Goal: Navigation & Orientation: Find specific page/section

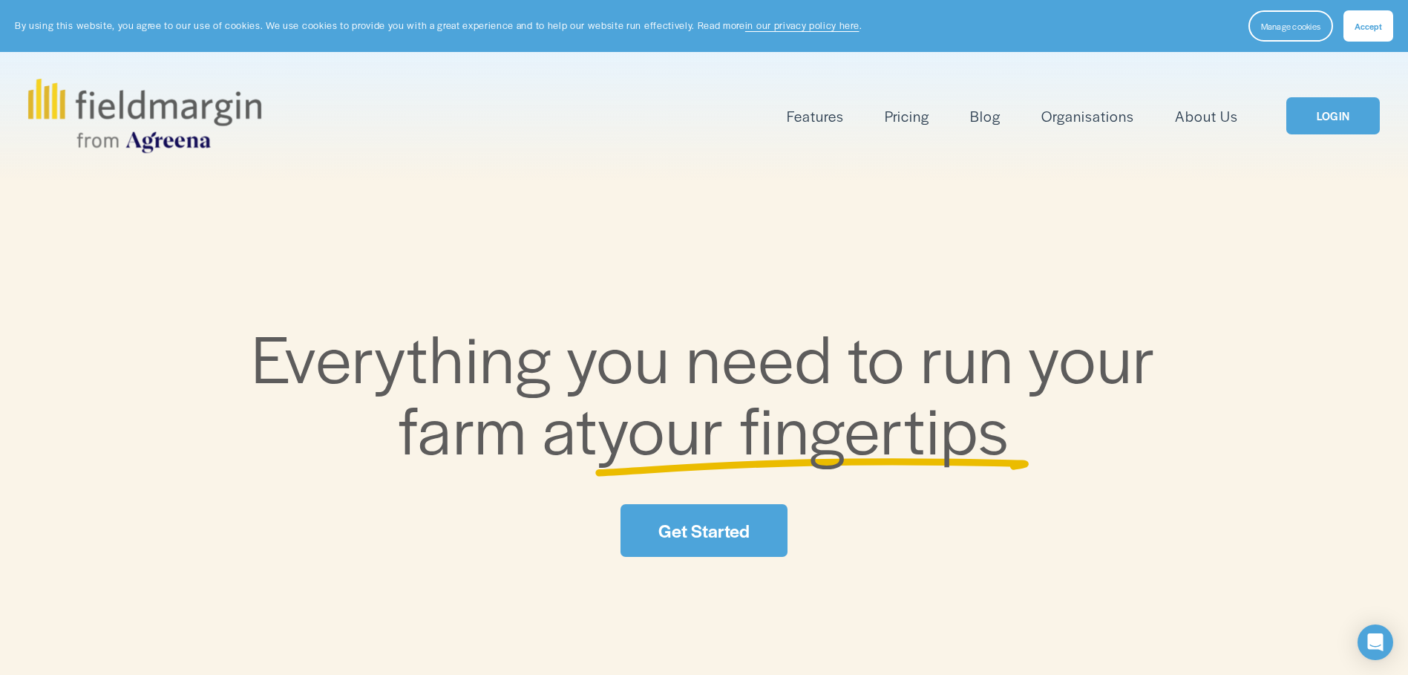
click at [1332, 118] on link "LOGIN" at bounding box center [1333, 116] width 94 height 38
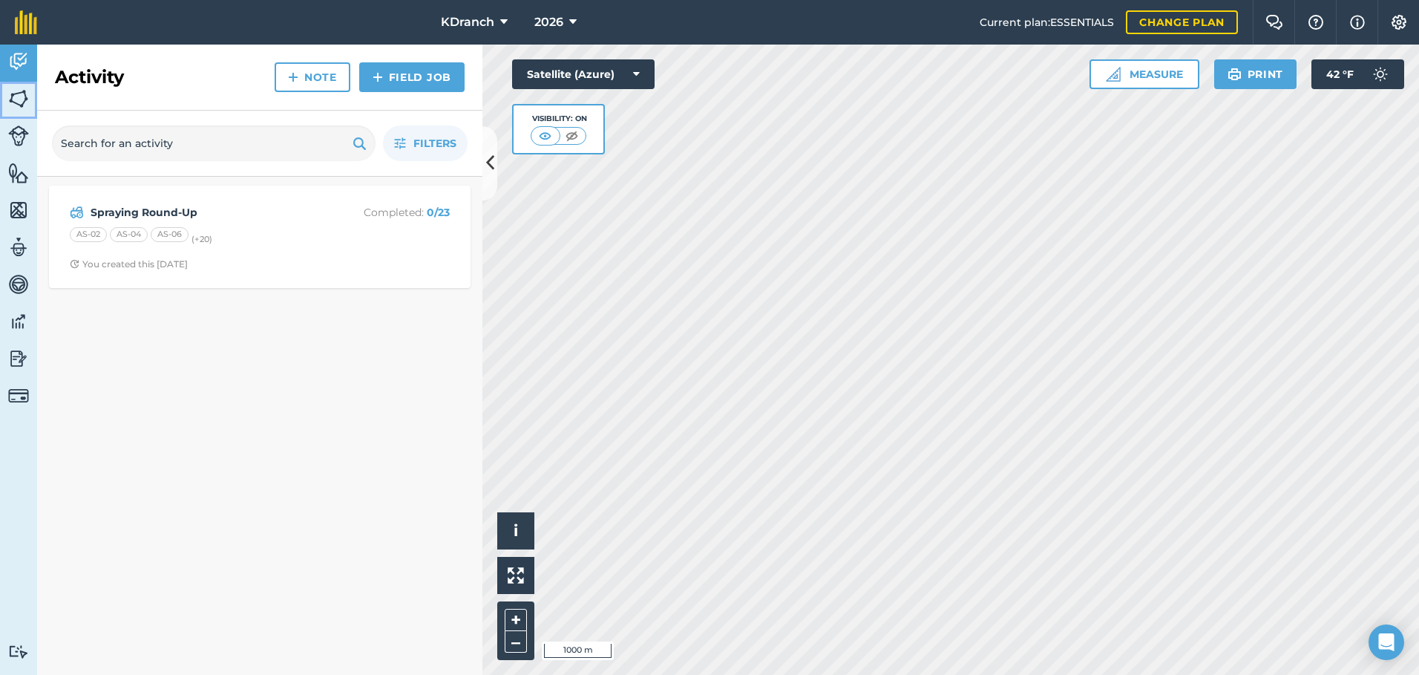
click at [27, 104] on img at bounding box center [18, 99] width 21 height 22
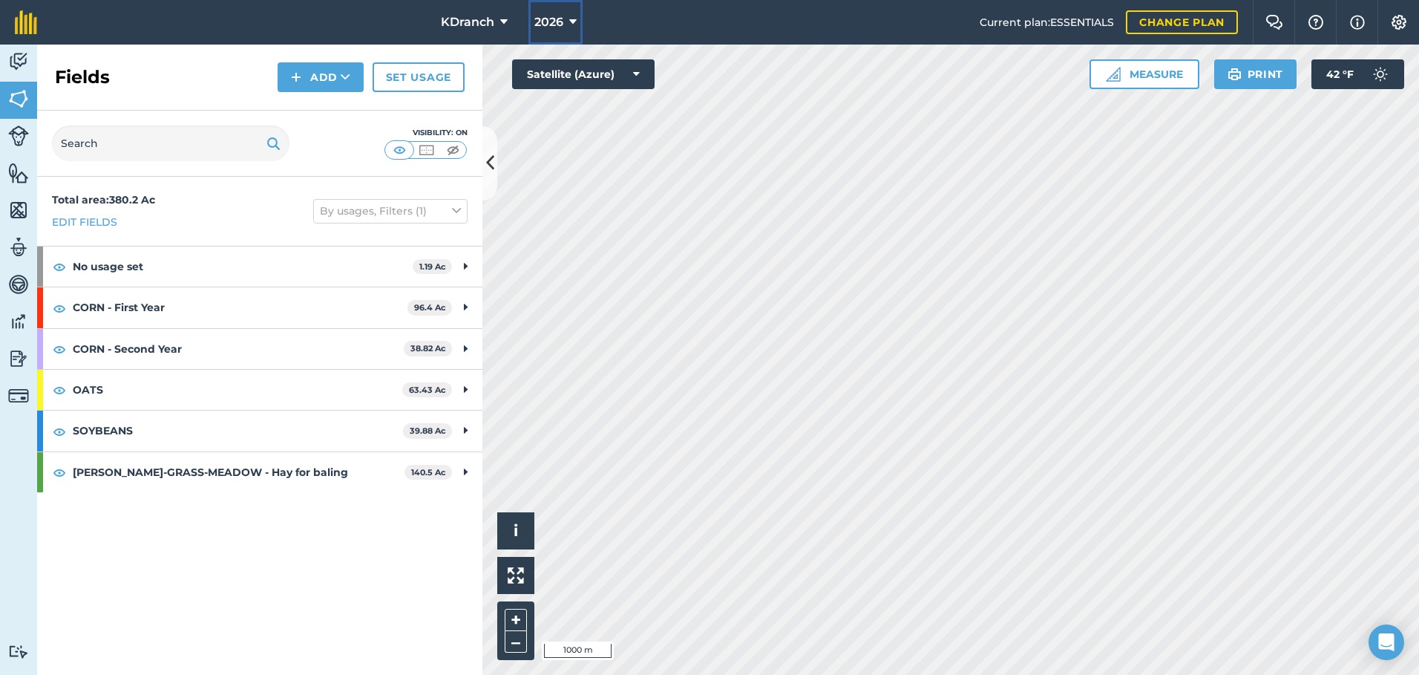
click at [554, 31] on button "2026" at bounding box center [555, 22] width 54 height 45
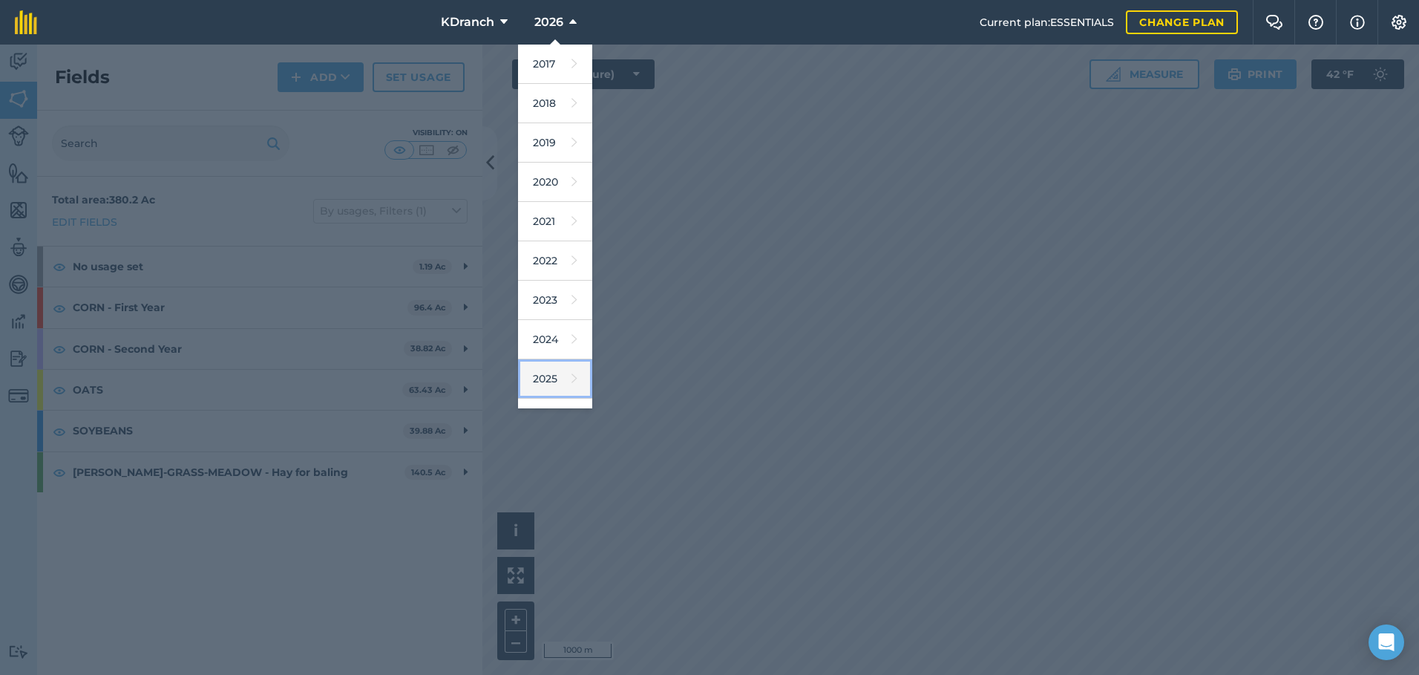
click at [543, 383] on link "2025" at bounding box center [555, 378] width 74 height 39
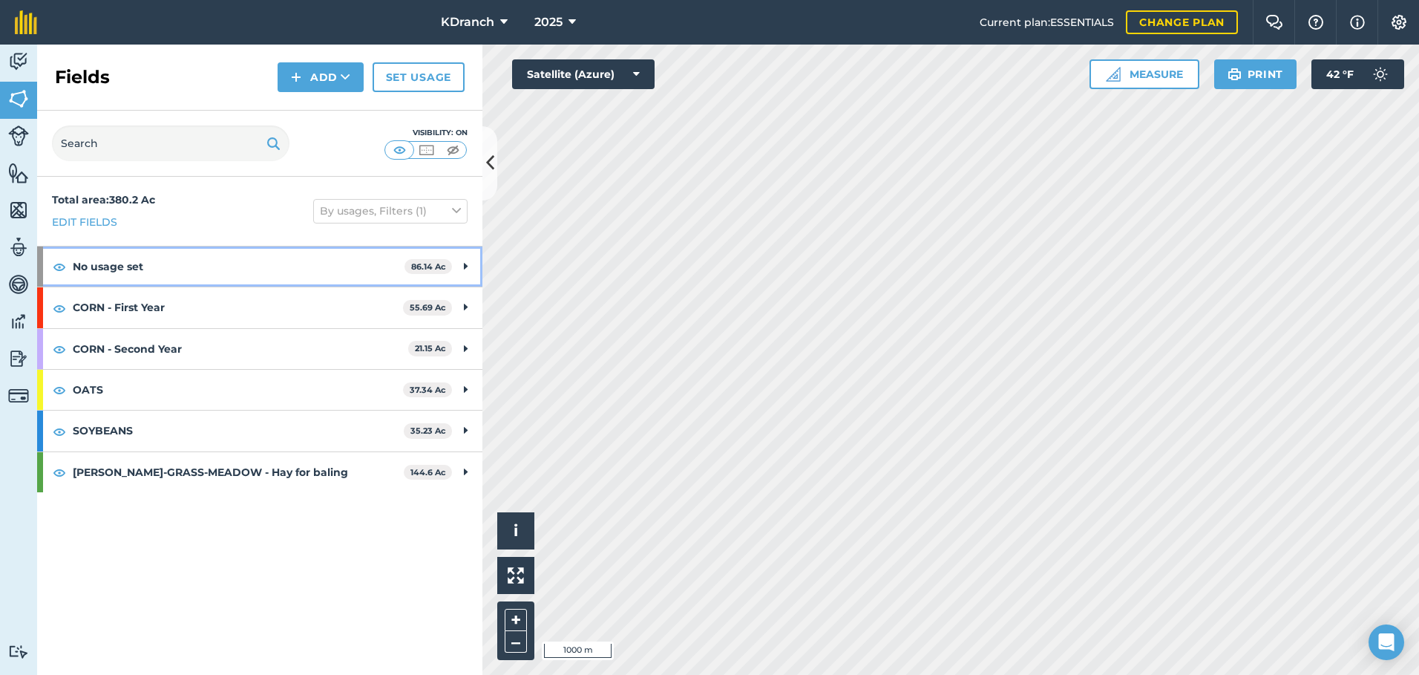
click at [166, 268] on strong "No usage set" at bounding box center [239, 266] width 332 height 40
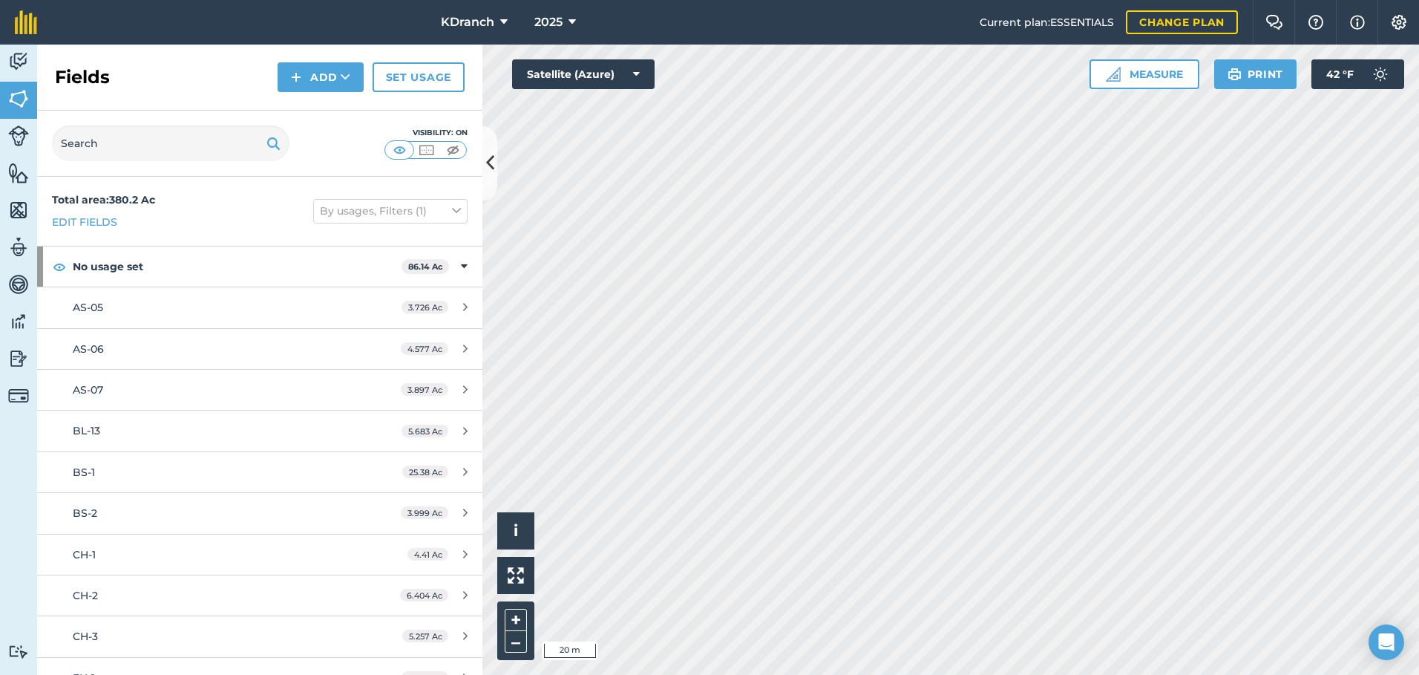
click at [1050, 10] on div "KDranch 2025 Current plan : ESSENTIALS Change plan Farm Chat Help Info Settings…" at bounding box center [709, 337] width 1419 height 675
click at [156, 82] on div "Fields Add Set usage" at bounding box center [259, 78] width 445 height 66
click at [674, 15] on div "KDranch 2025 Current plan : ESSENTIALS Change plan Farm Chat Help Info Settings…" at bounding box center [709, 337] width 1419 height 675
